Goal: Information Seeking & Learning: Learn about a topic

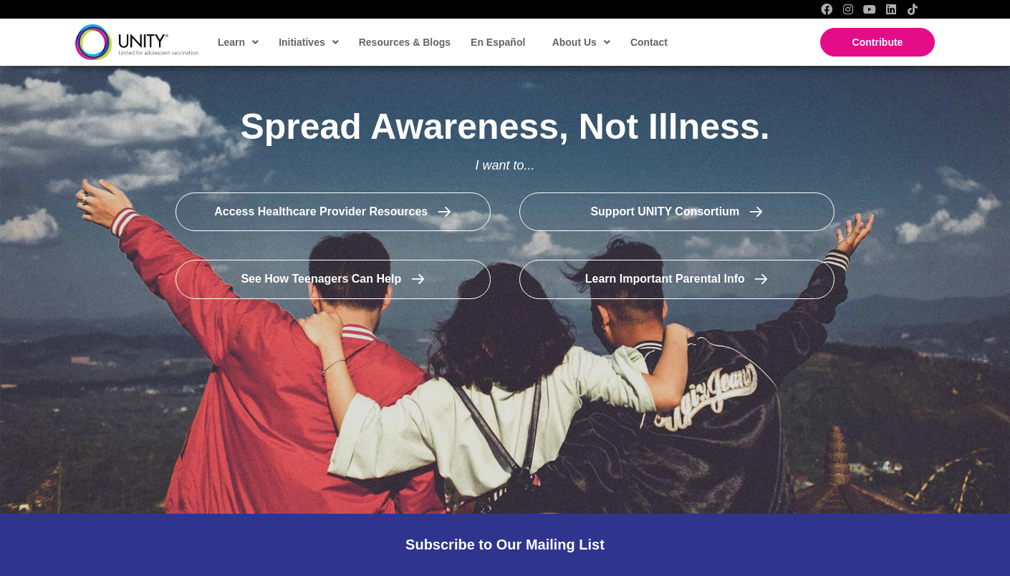
scroll to position [2428, 0]
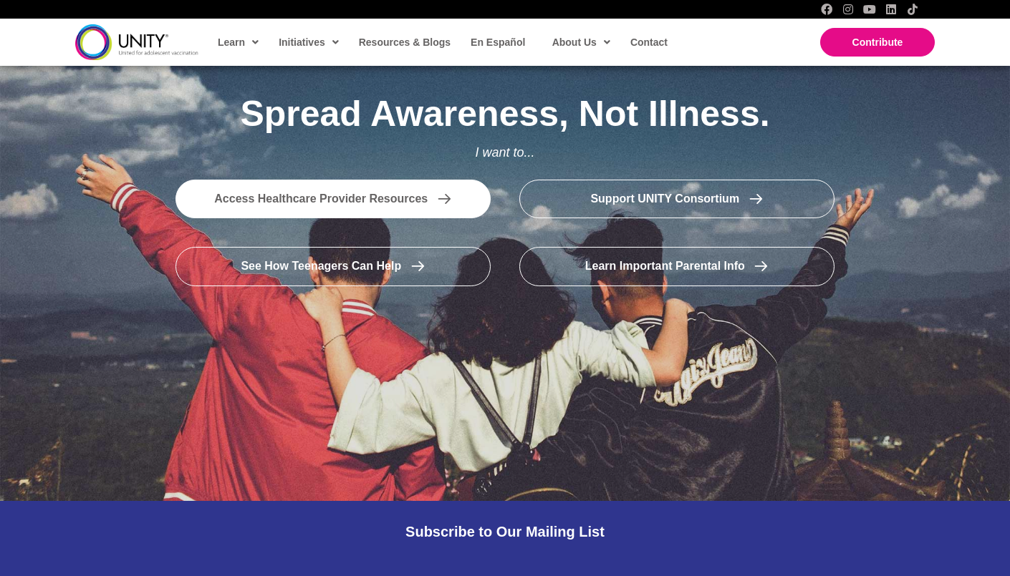
click at [354, 180] on link "Access Healthcare Provider Resources" at bounding box center [332, 199] width 315 height 39
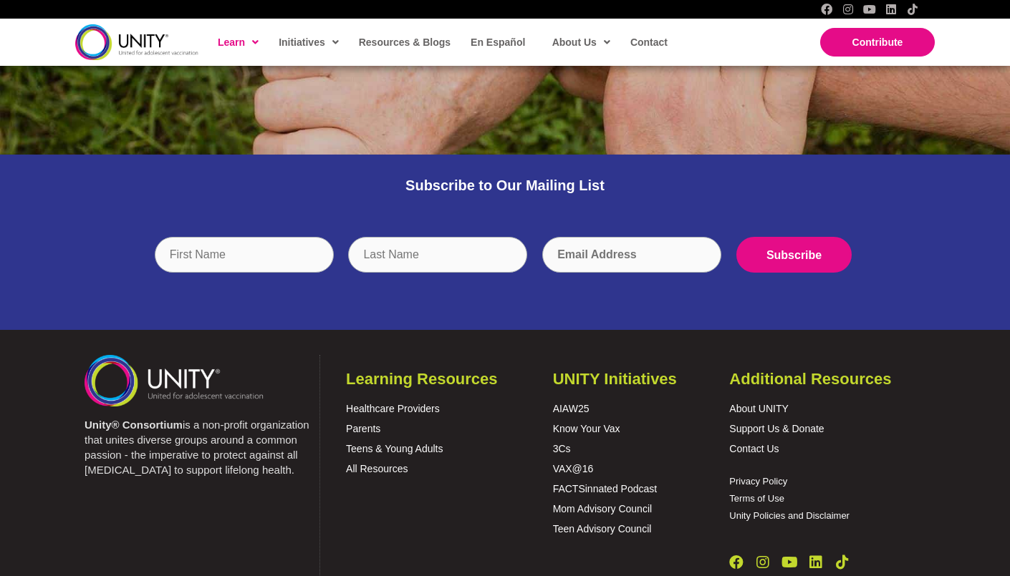
scroll to position [1492, 0]
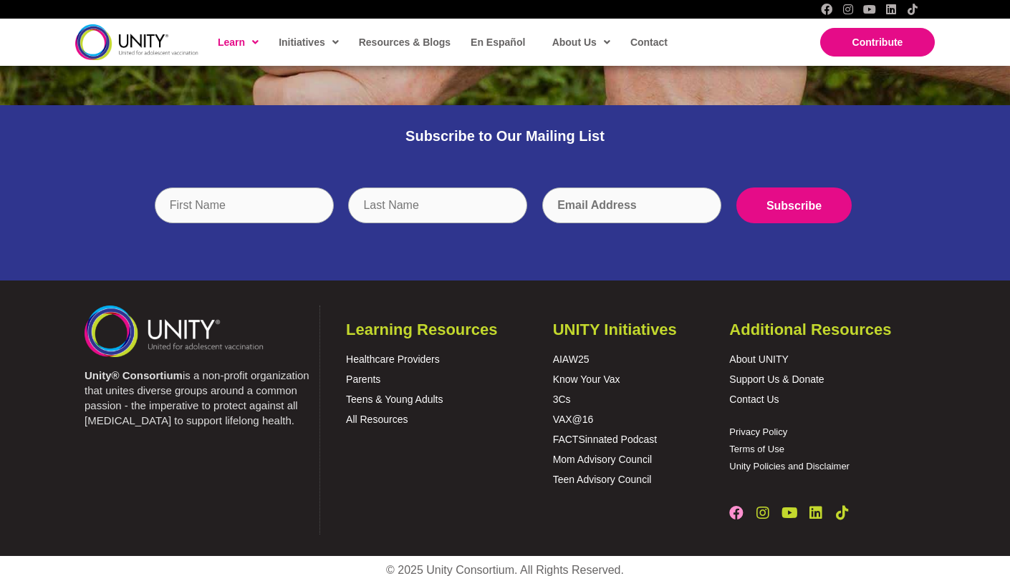
click at [733, 508] on icon "Facebook" at bounding box center [736, 513] width 14 height 14
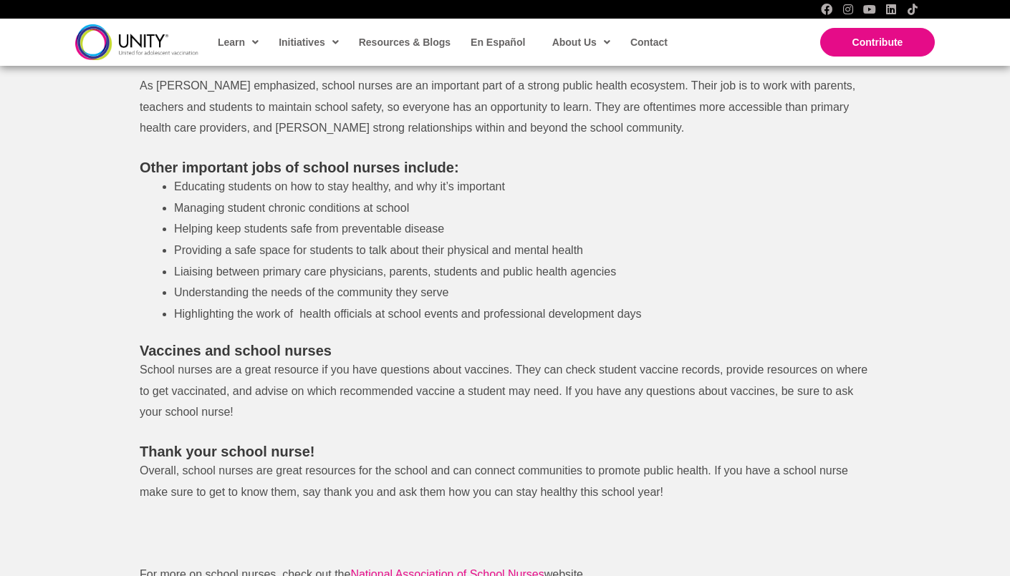
scroll to position [1053, 0]
